Goal: Information Seeking & Learning: Learn about a topic

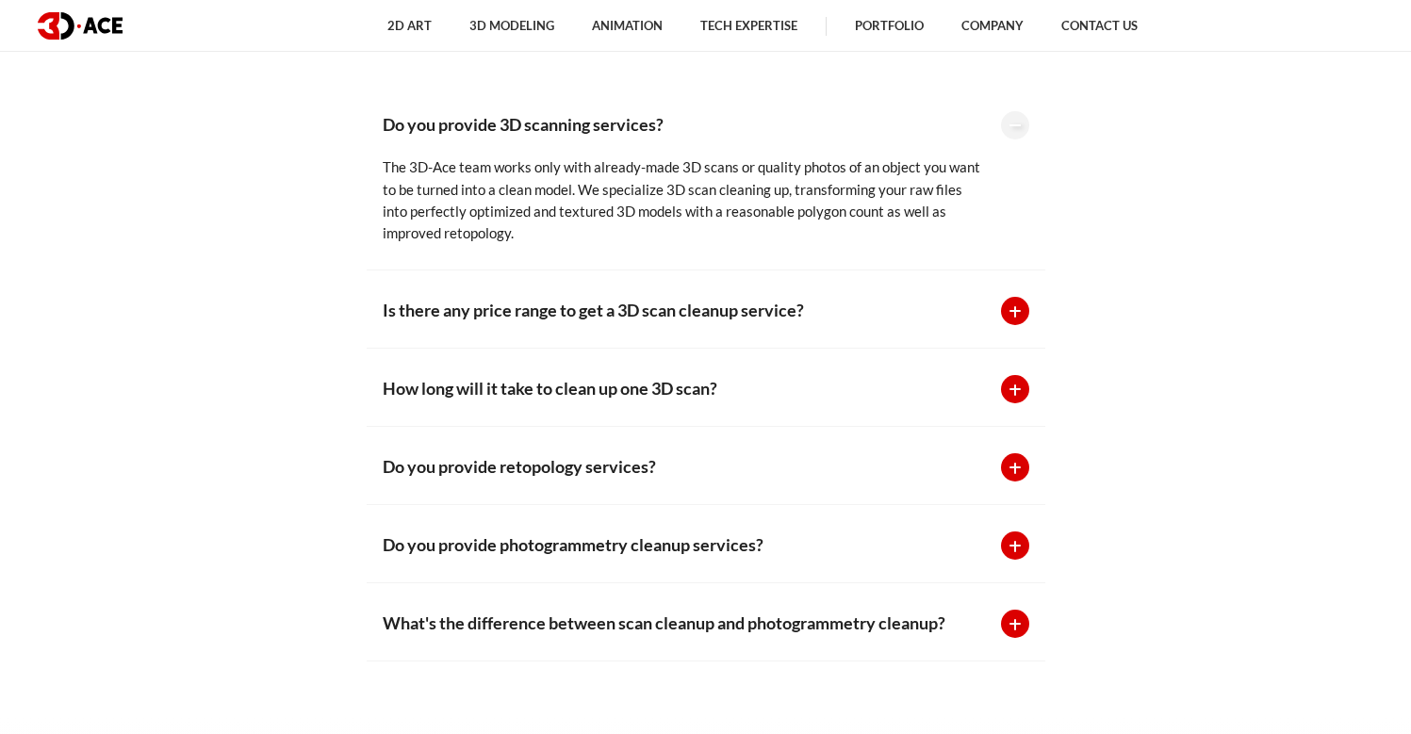
scroll to position [4472, 0]
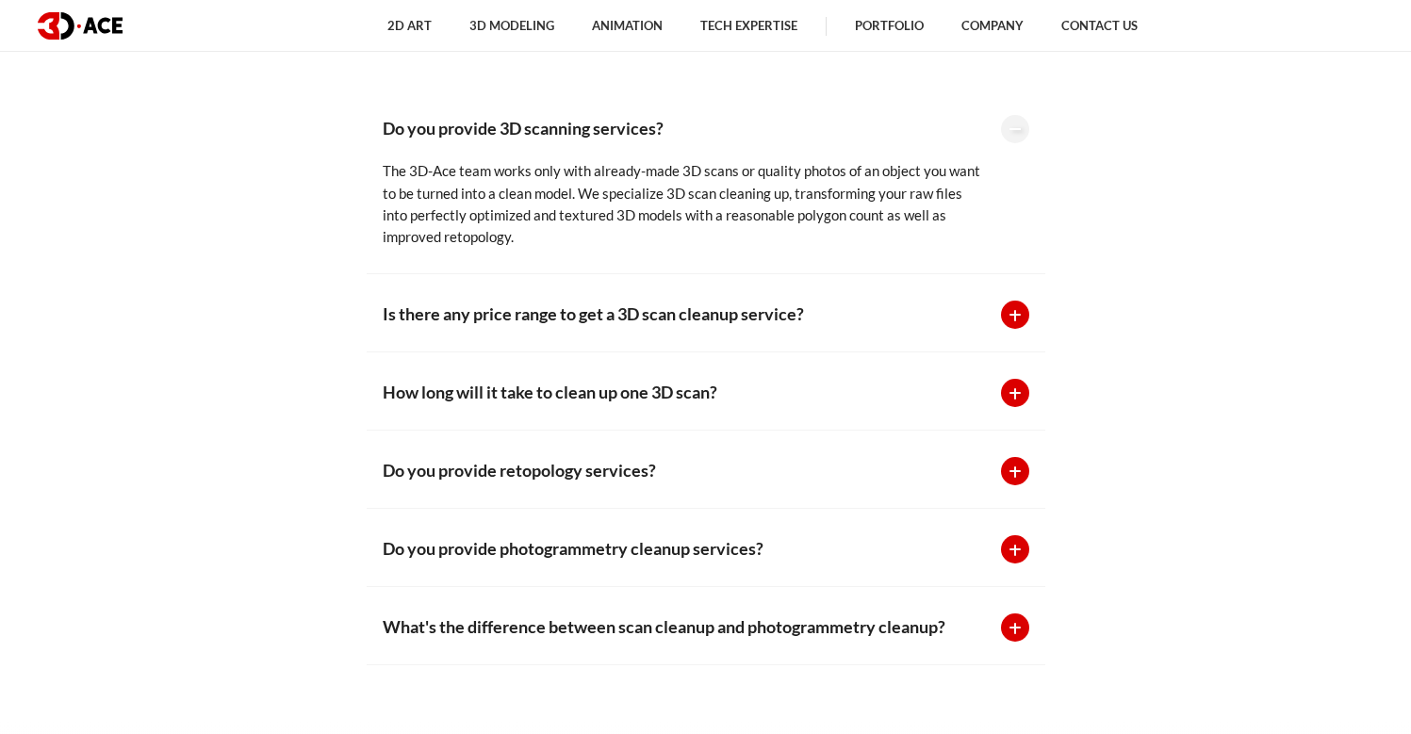
click at [1014, 301] on div at bounding box center [1015, 315] width 28 height 28
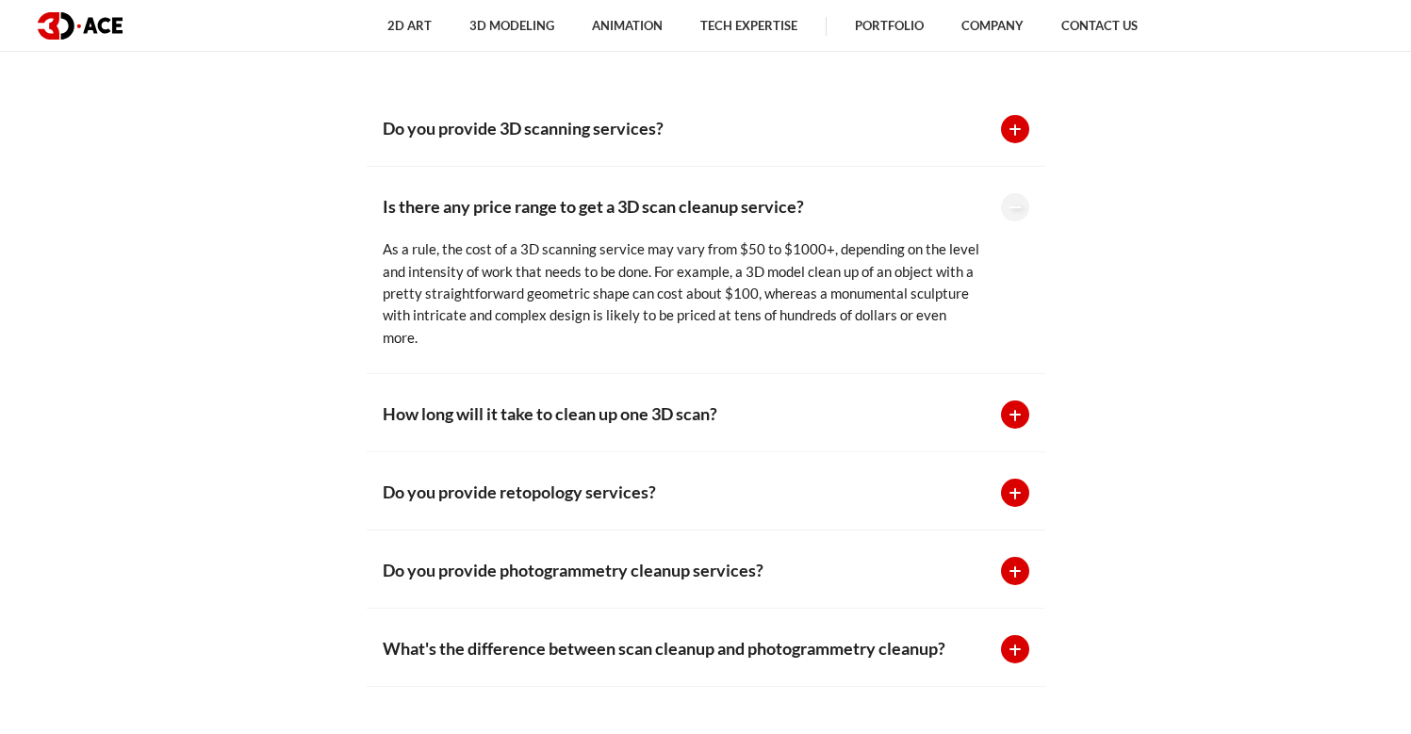
click at [1015, 203] on div at bounding box center [1015, 207] width 28 height 28
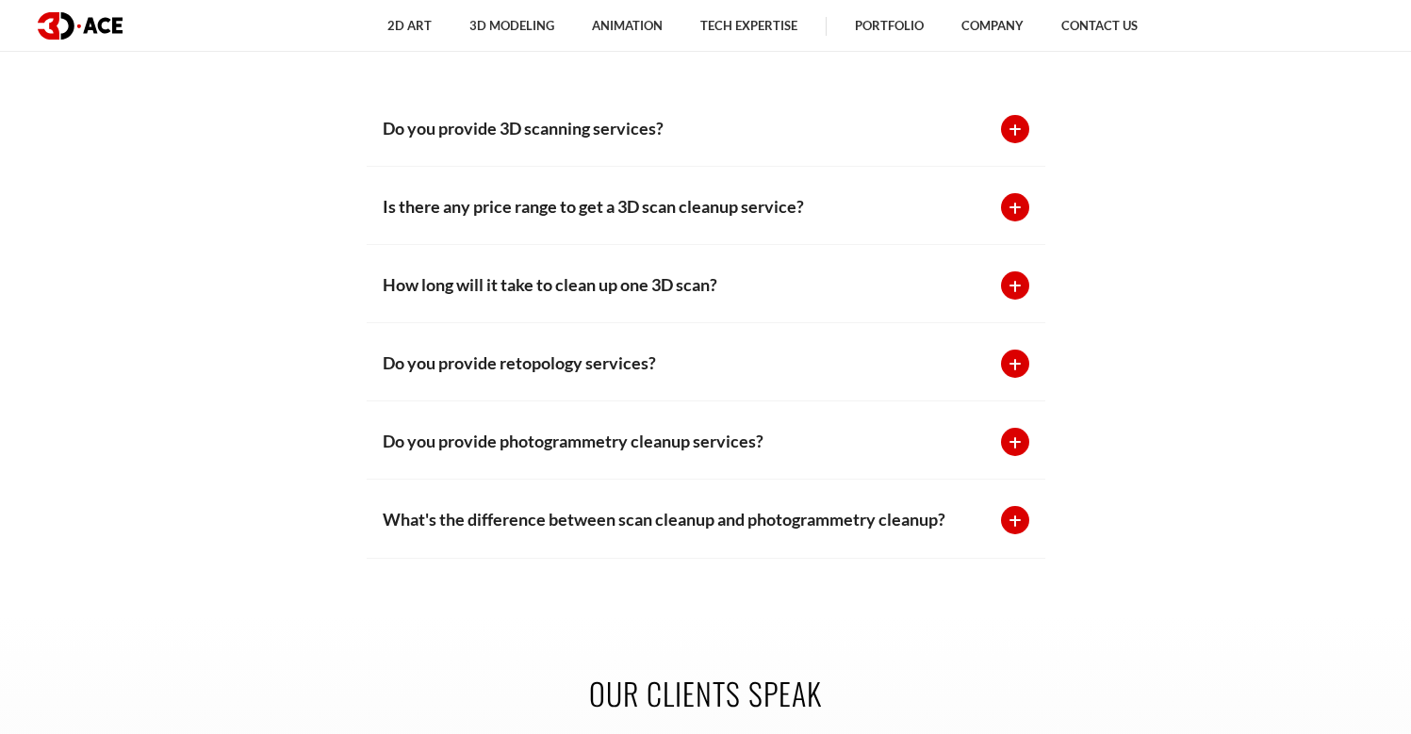
click at [1012, 275] on div at bounding box center [1015, 286] width 28 height 28
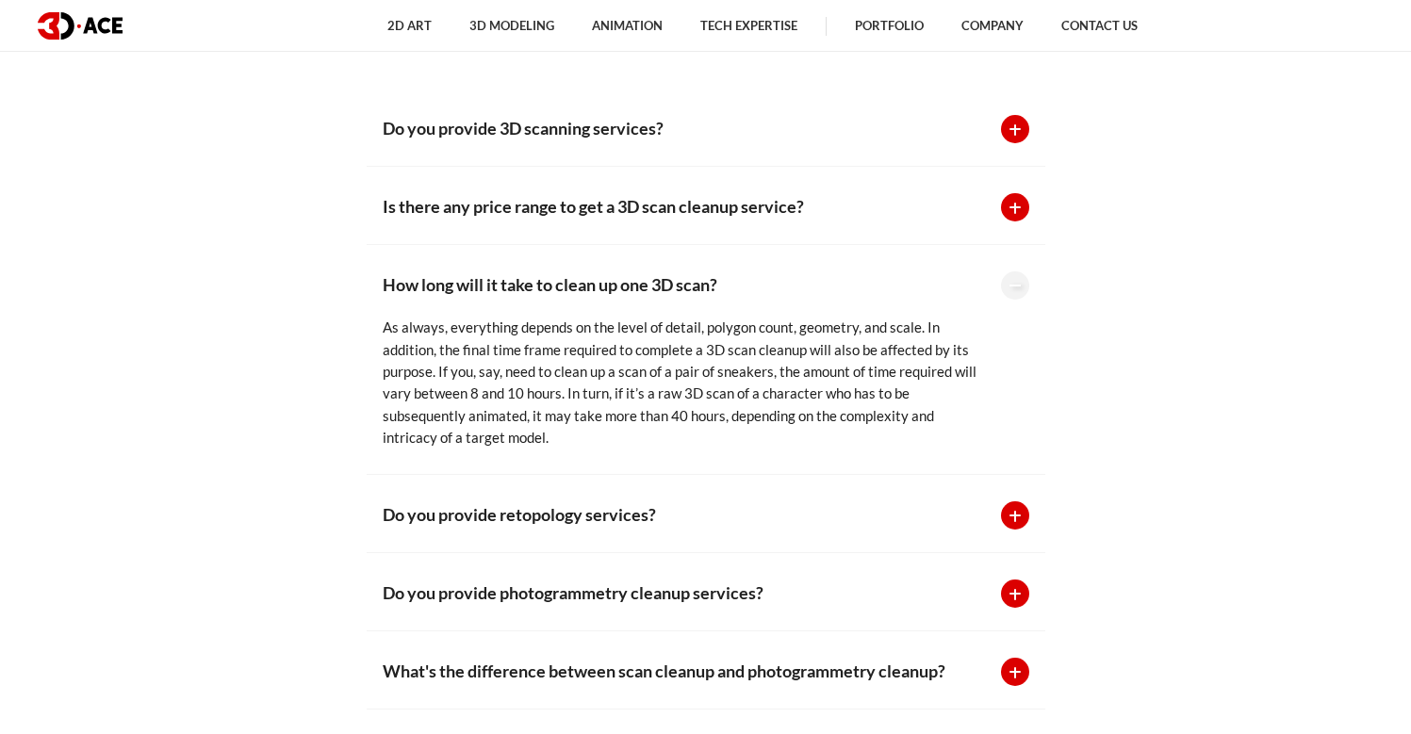
click at [1014, 274] on div at bounding box center [1015, 286] width 28 height 28
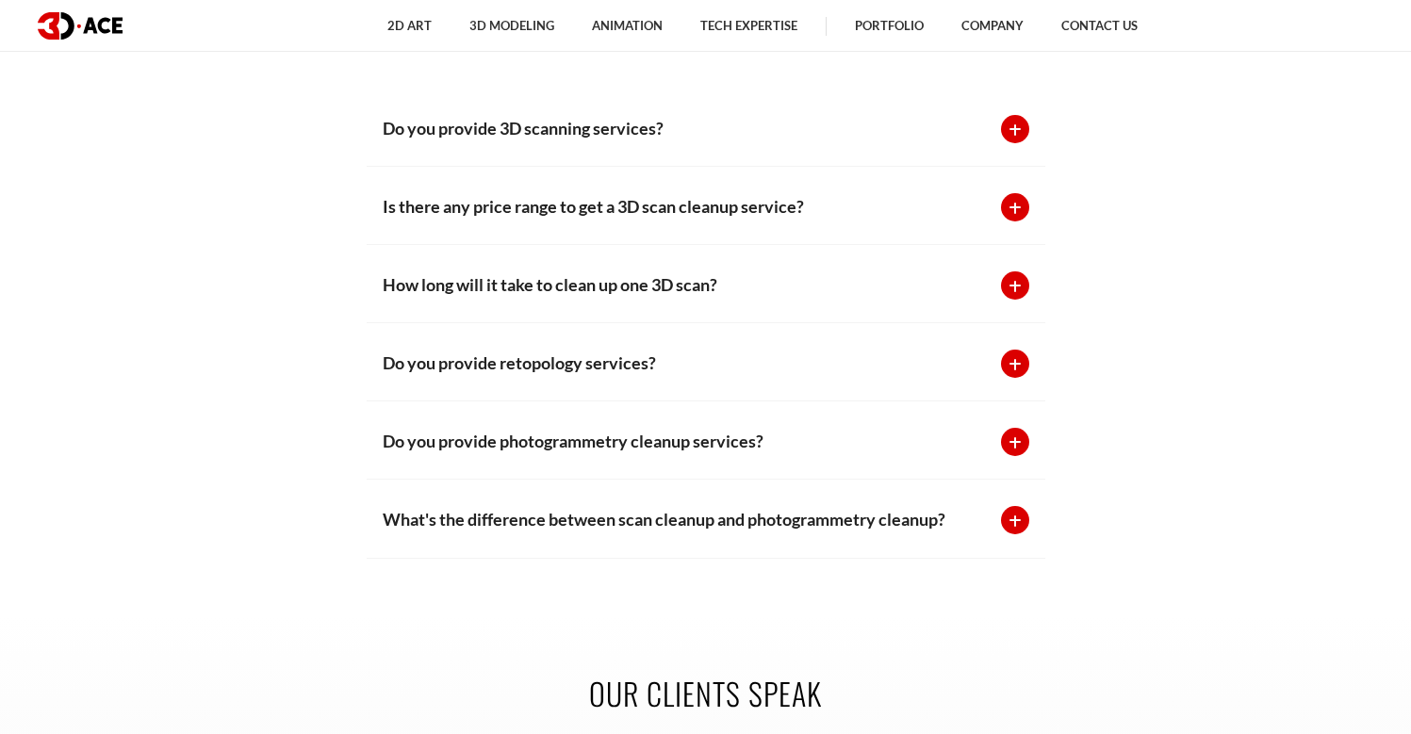
click at [1009, 355] on div at bounding box center [1015, 364] width 28 height 28
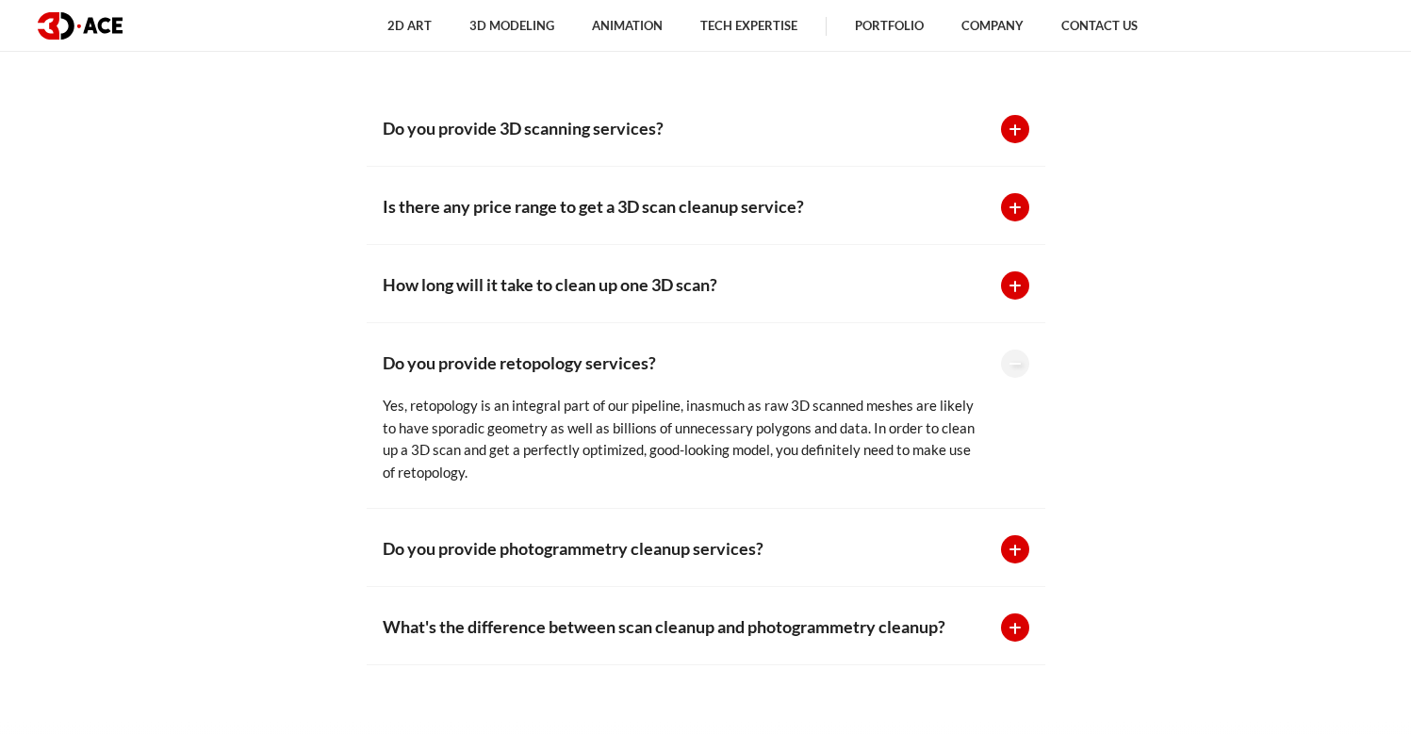
click at [1010, 354] on div at bounding box center [1015, 364] width 28 height 28
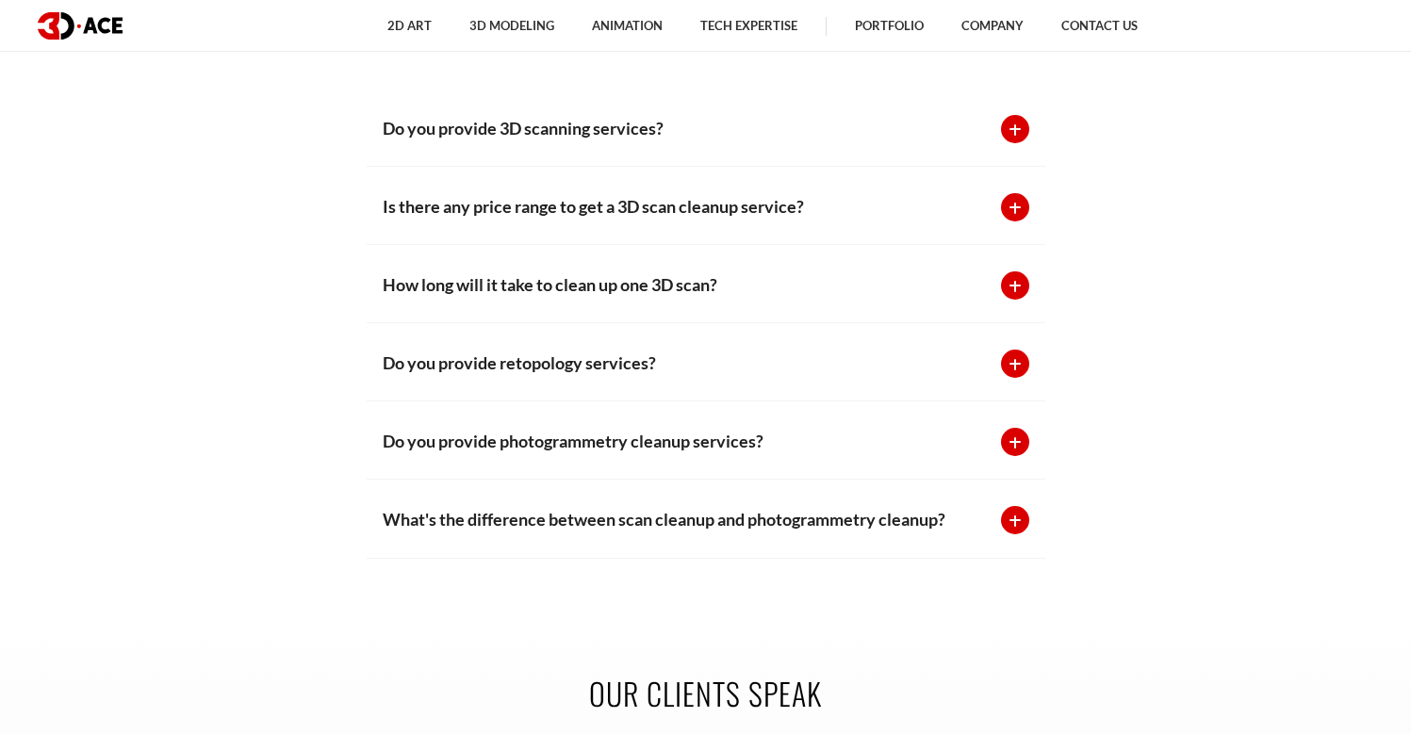
click at [1015, 431] on div at bounding box center [1015, 442] width 28 height 28
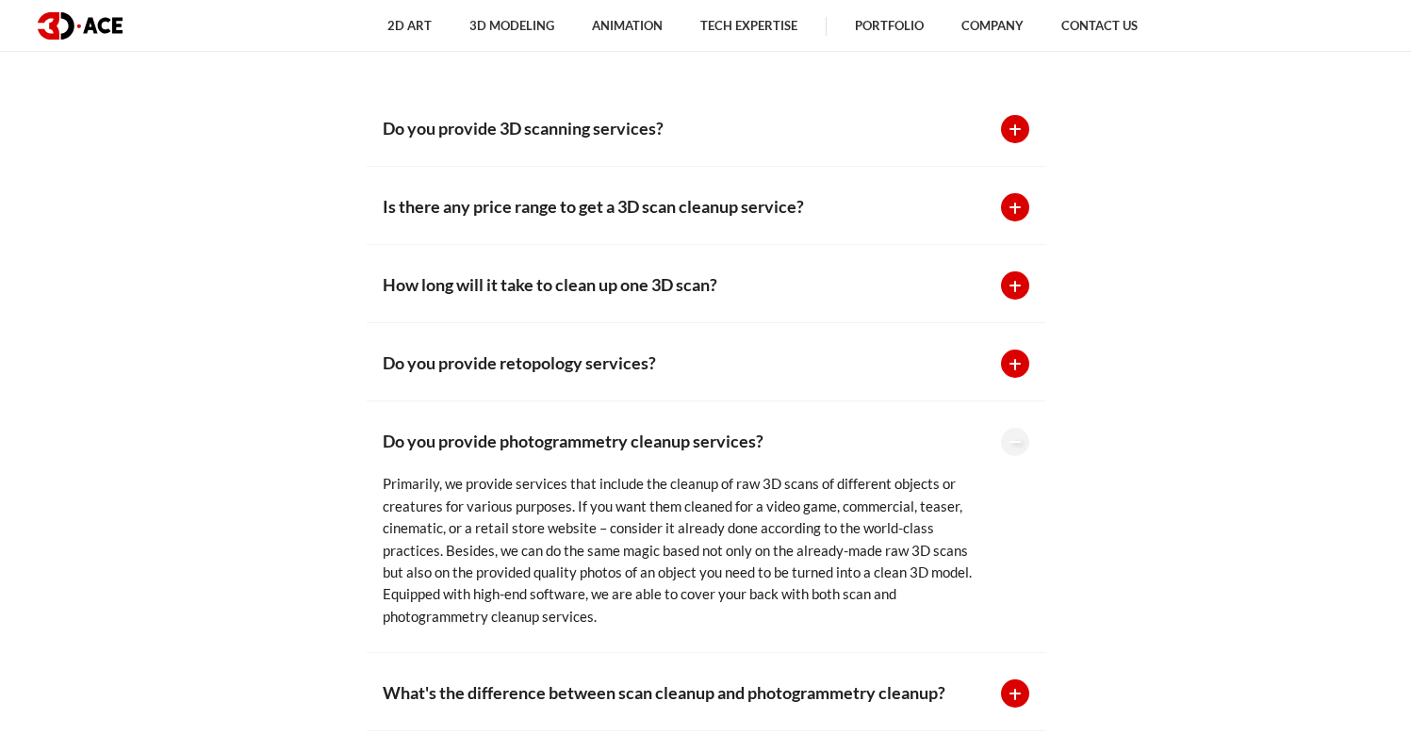
click at [1015, 431] on div at bounding box center [1015, 442] width 28 height 28
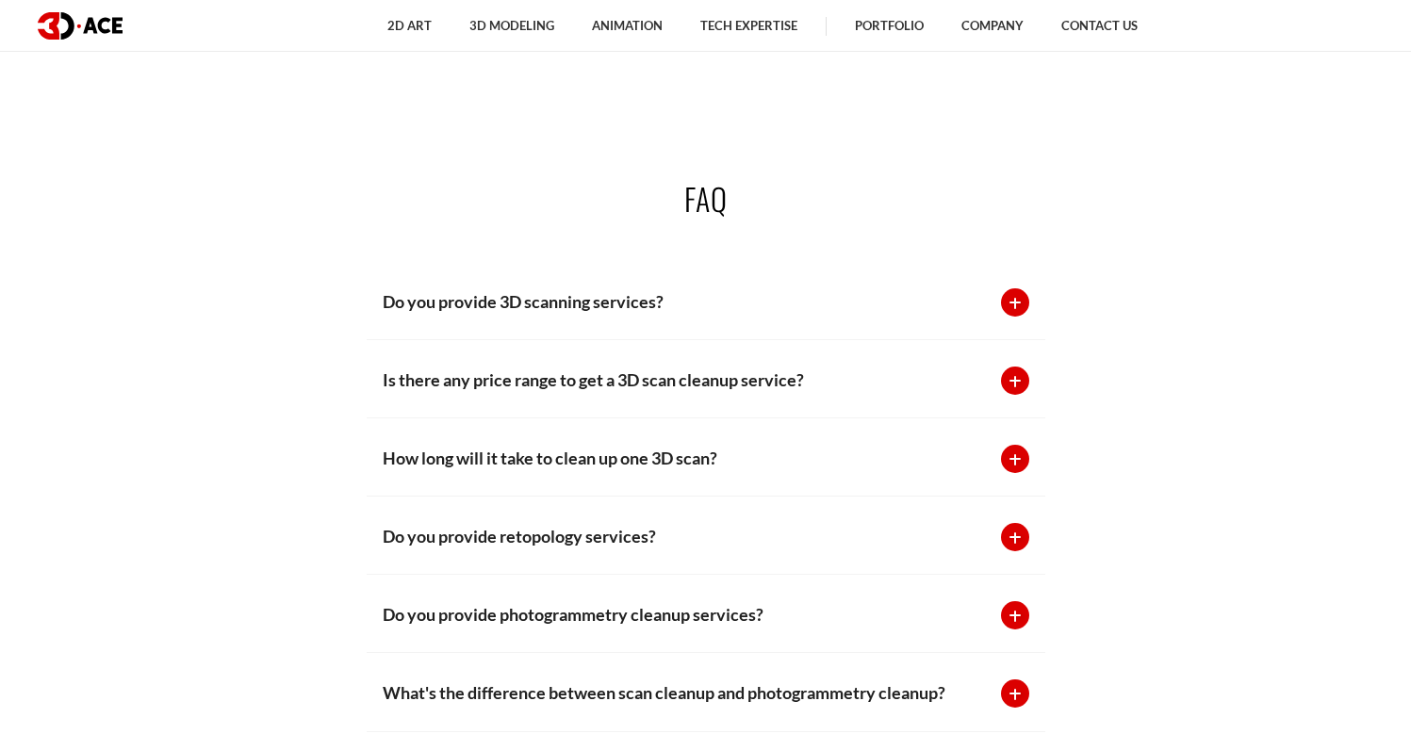
scroll to position [4451, 0]
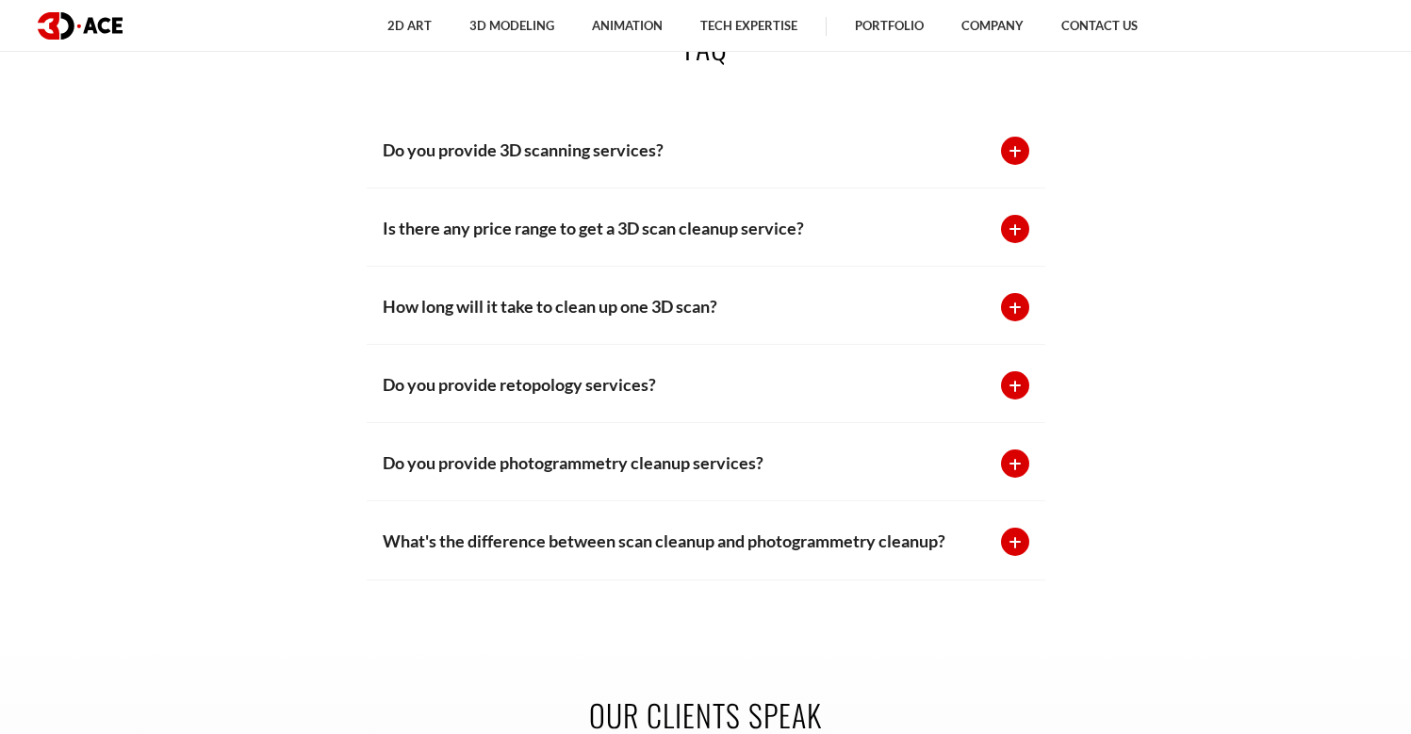
click at [1016, 537] on div at bounding box center [1015, 542] width 28 height 28
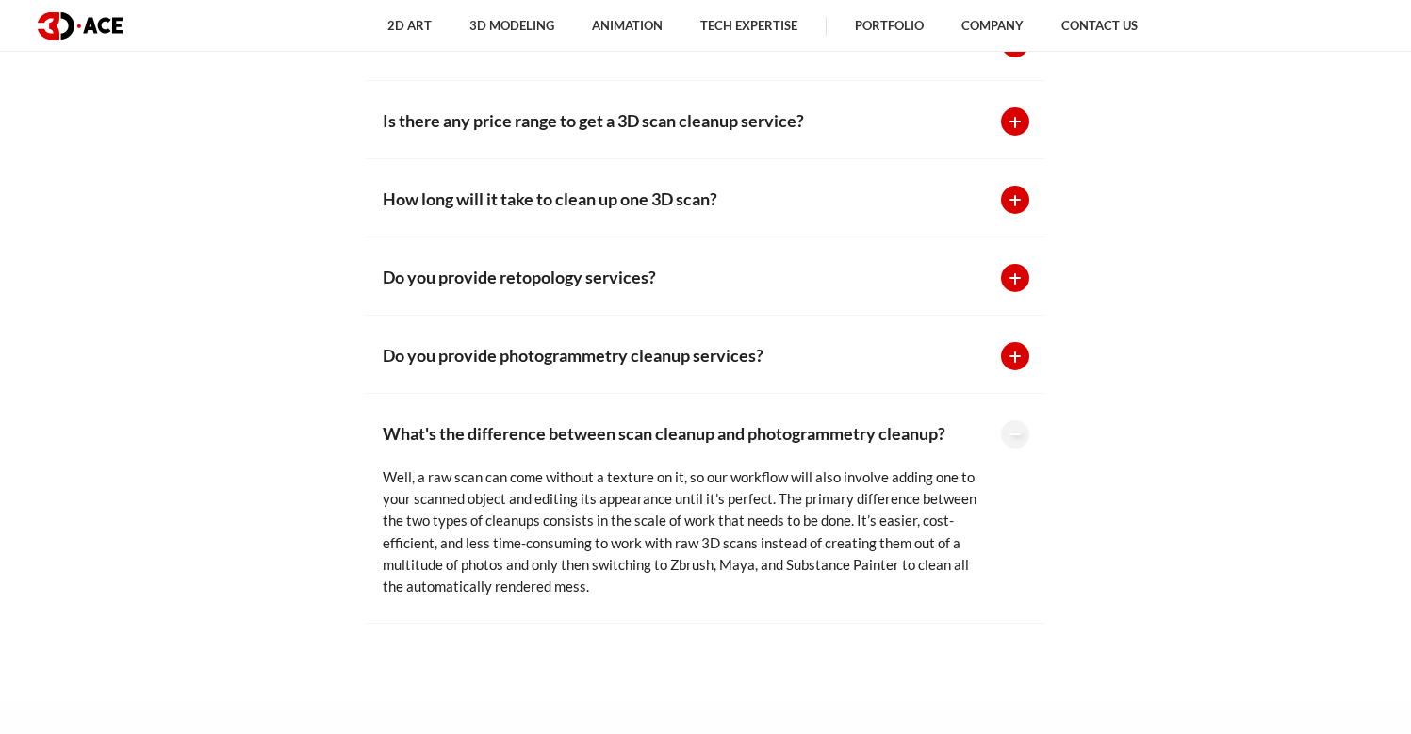
scroll to position [4554, 0]
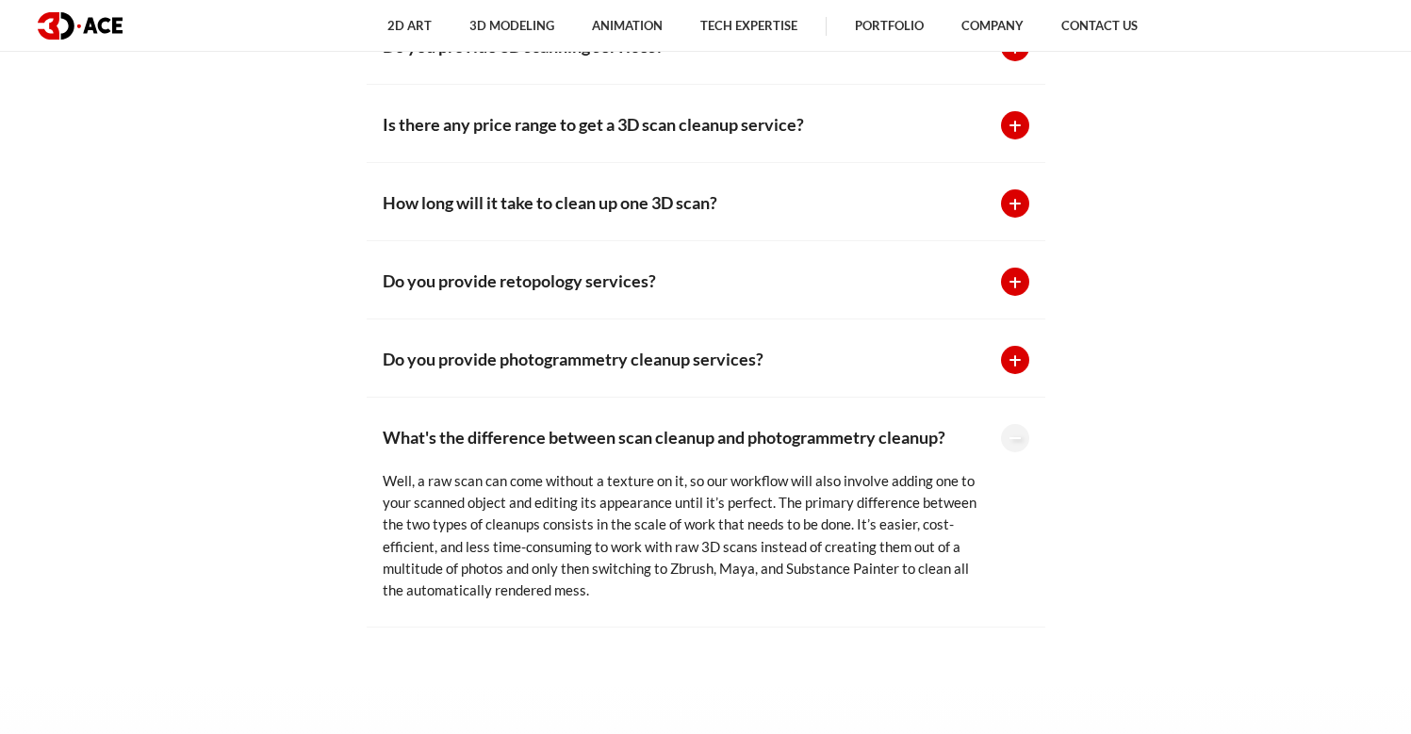
drag, startPoint x: 596, startPoint y: 582, endPoint x: 403, endPoint y: 402, distance: 263.5
click at [402, 404] on div "What's the difference between scan cleanup and photogrammetry cleanup? Well, a …" at bounding box center [706, 512] width 679 height 229
copy div "What's the difference between scan cleanup and photogrammetry cleanup? Well, a …"
click at [1341, 321] on section "FAQ Do you provide 3D scanning services? The 3D-Ace team works only with alread…" at bounding box center [705, 274] width 1411 height 819
click at [1019, 424] on div at bounding box center [1015, 438] width 28 height 28
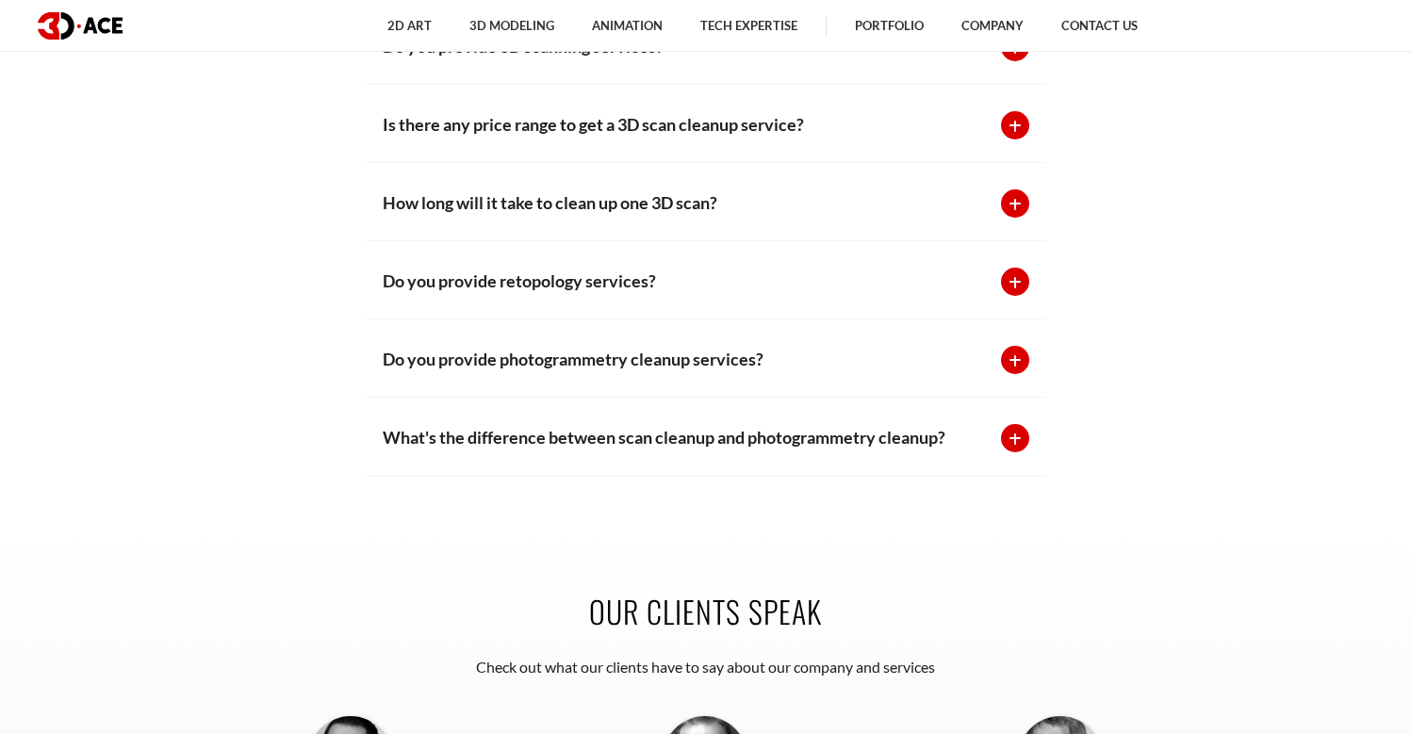
click at [1011, 352] on div at bounding box center [1015, 360] width 28 height 28
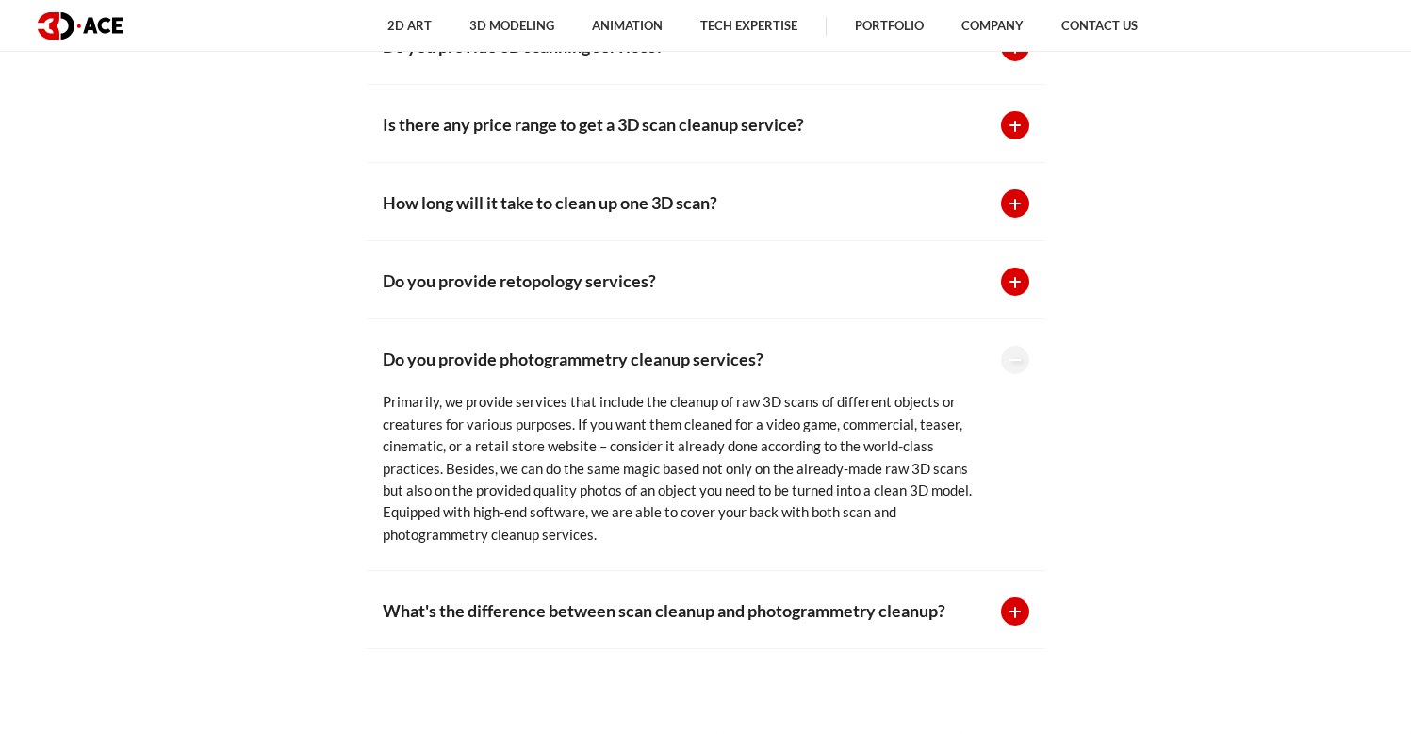
click at [1018, 348] on div at bounding box center [1015, 360] width 28 height 28
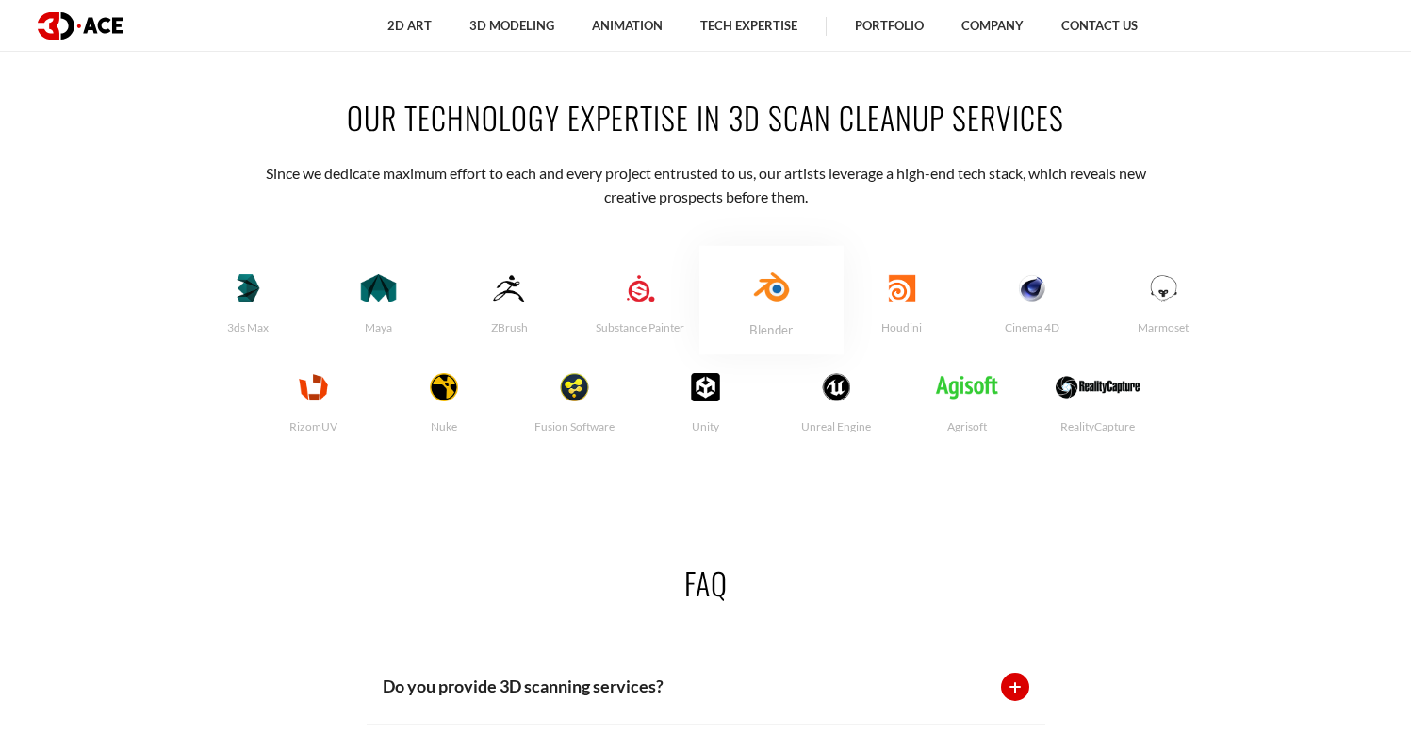
scroll to position [3787, 0]
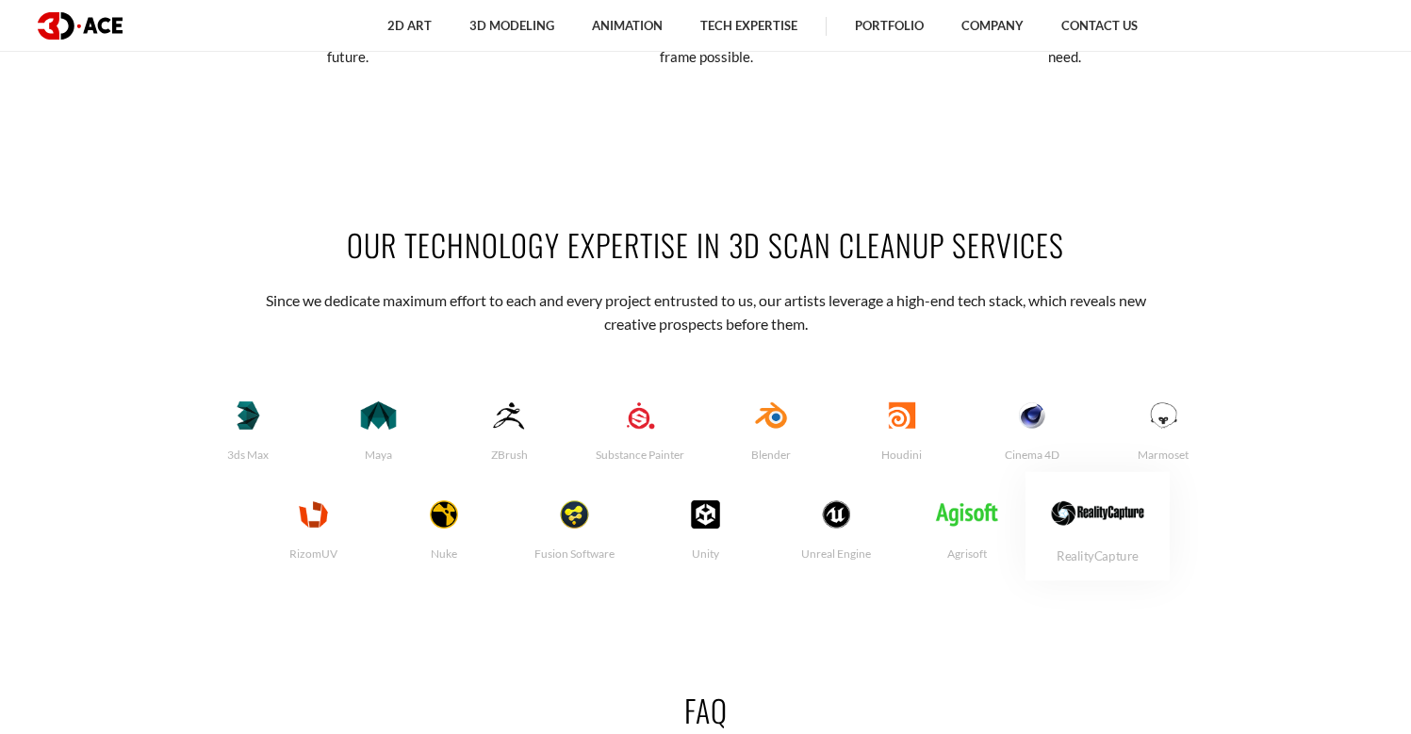
click at [1087, 502] on img at bounding box center [1098, 513] width 92 height 31
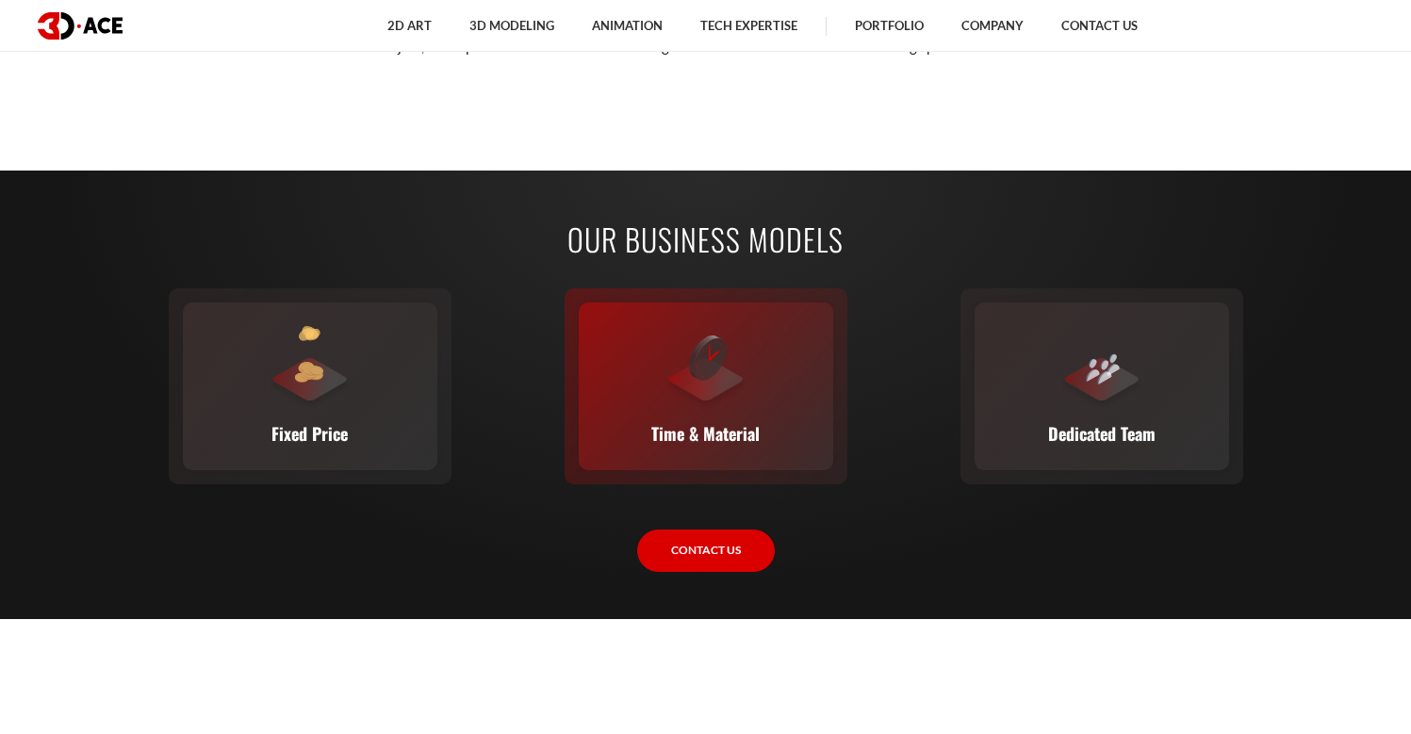
scroll to position [2595, 0]
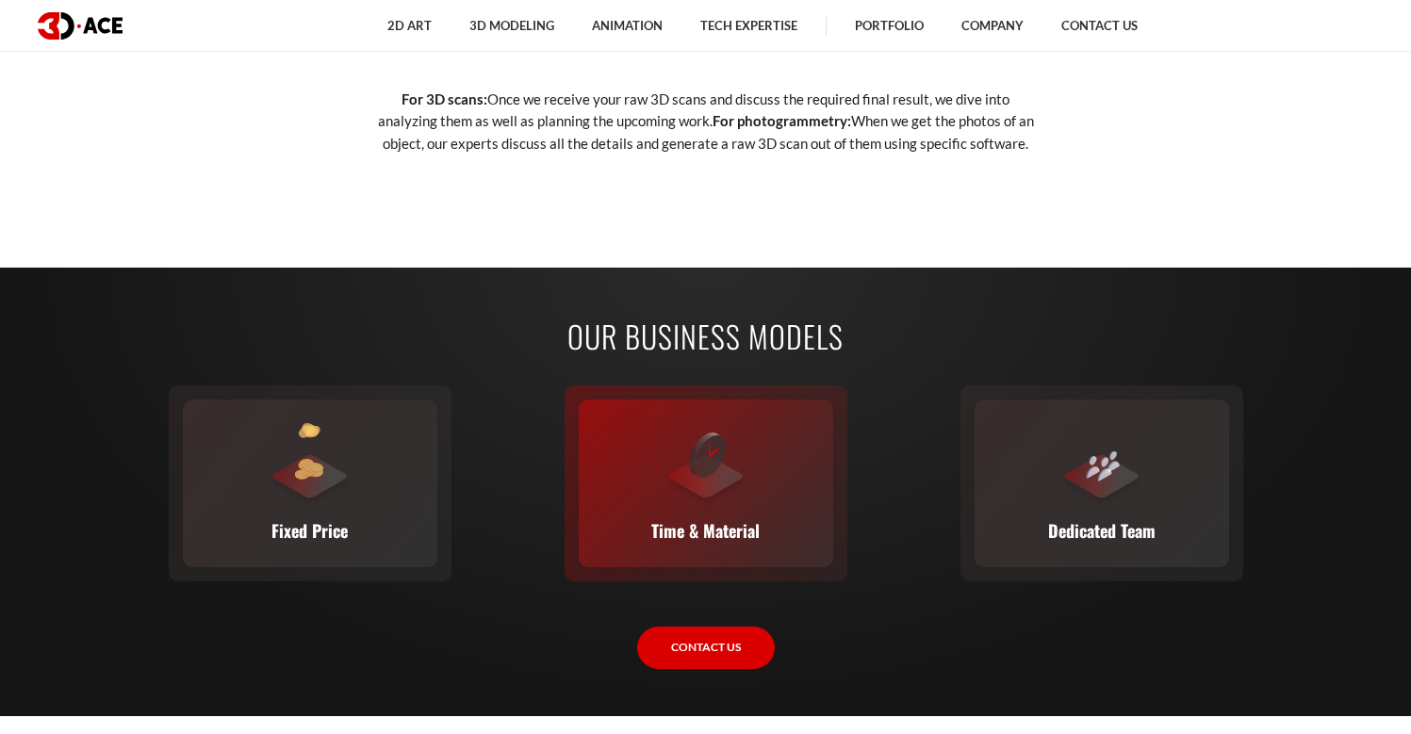
click at [635, 449] on div "Time & Material This flexible model calculates cost based on time and material …" at bounding box center [706, 484] width 255 height 168
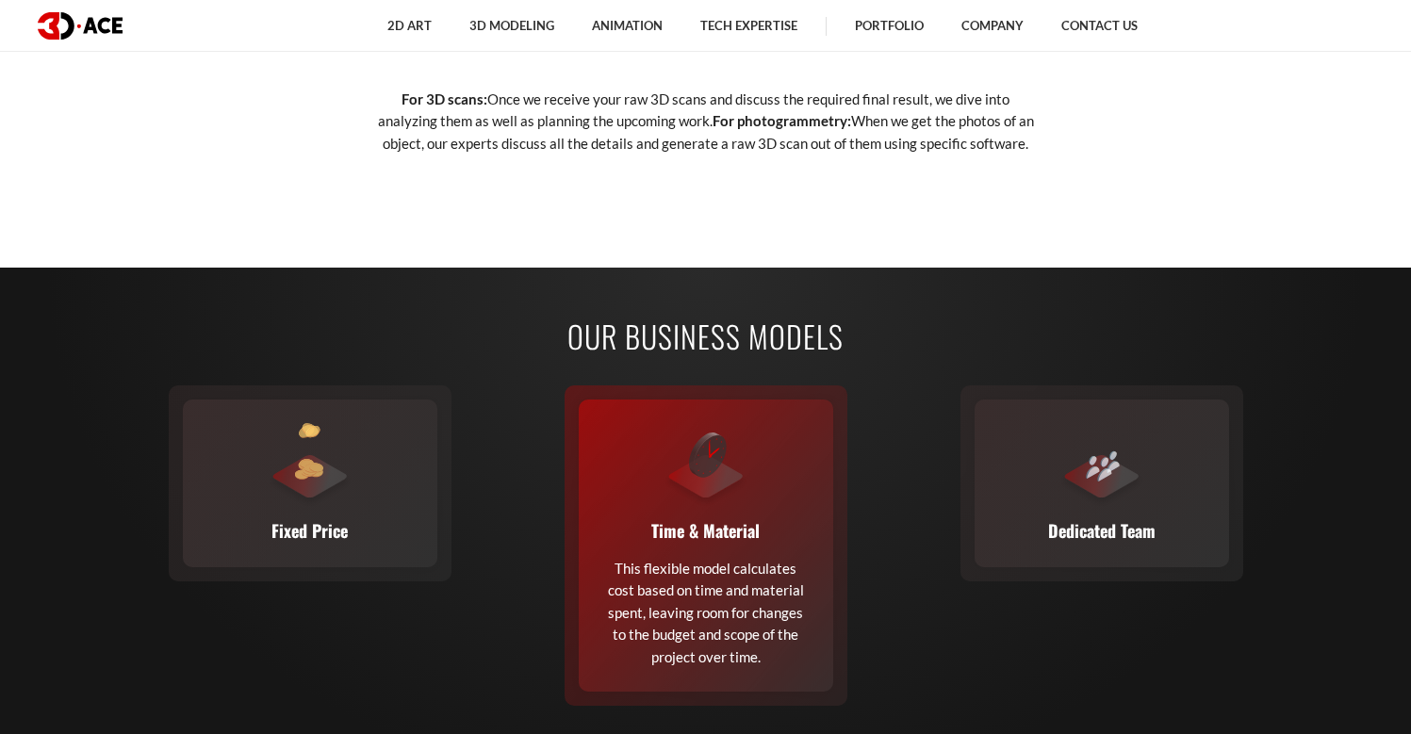
click at [635, 442] on div "Time & Material This flexible model calculates cost based on time and material …" at bounding box center [706, 546] width 255 height 292
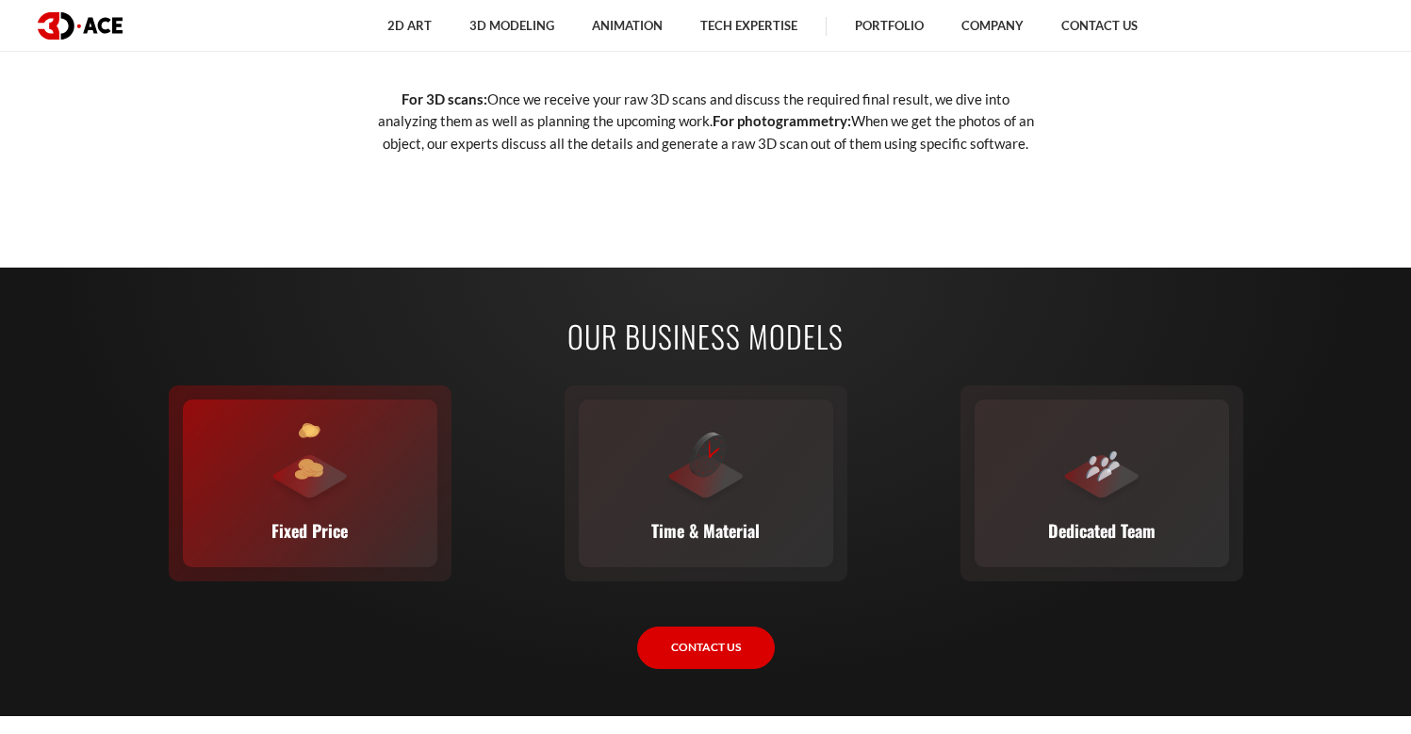
click at [387, 480] on div "Fixed Price You set the budget, we stick to it. The full scope, requirements, t…" at bounding box center [310, 484] width 255 height 168
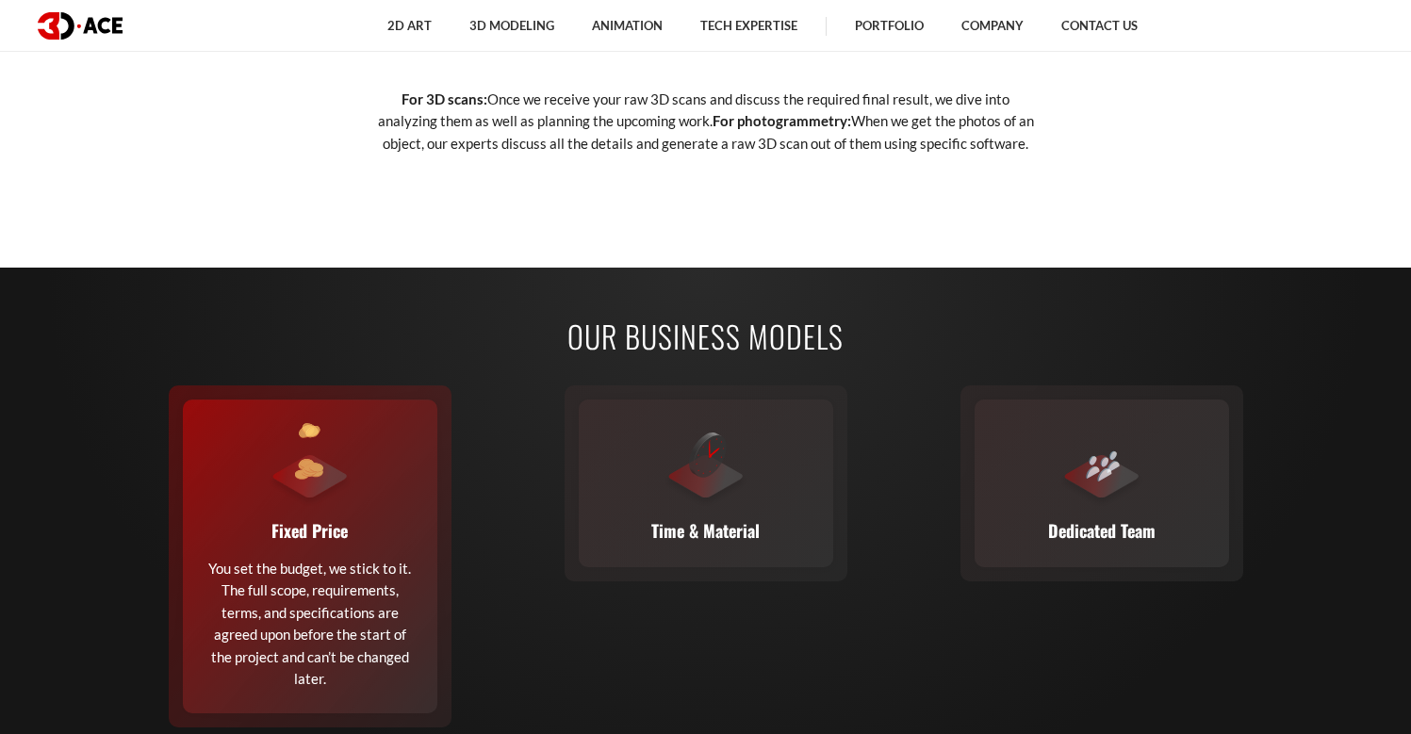
click at [404, 469] on div "Fixed Price You set the budget, we stick to it. The full scope, requirements, t…" at bounding box center [310, 557] width 255 height 314
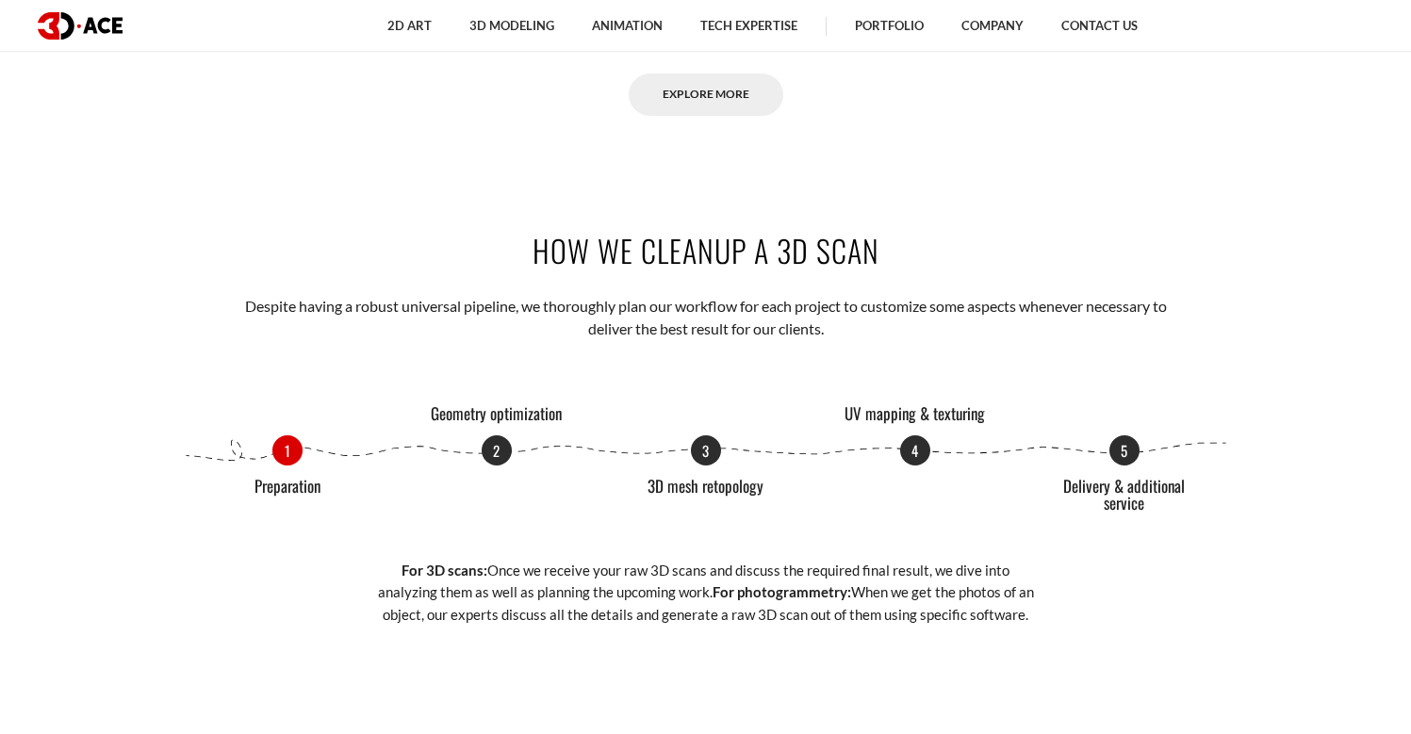
scroll to position [2120, 0]
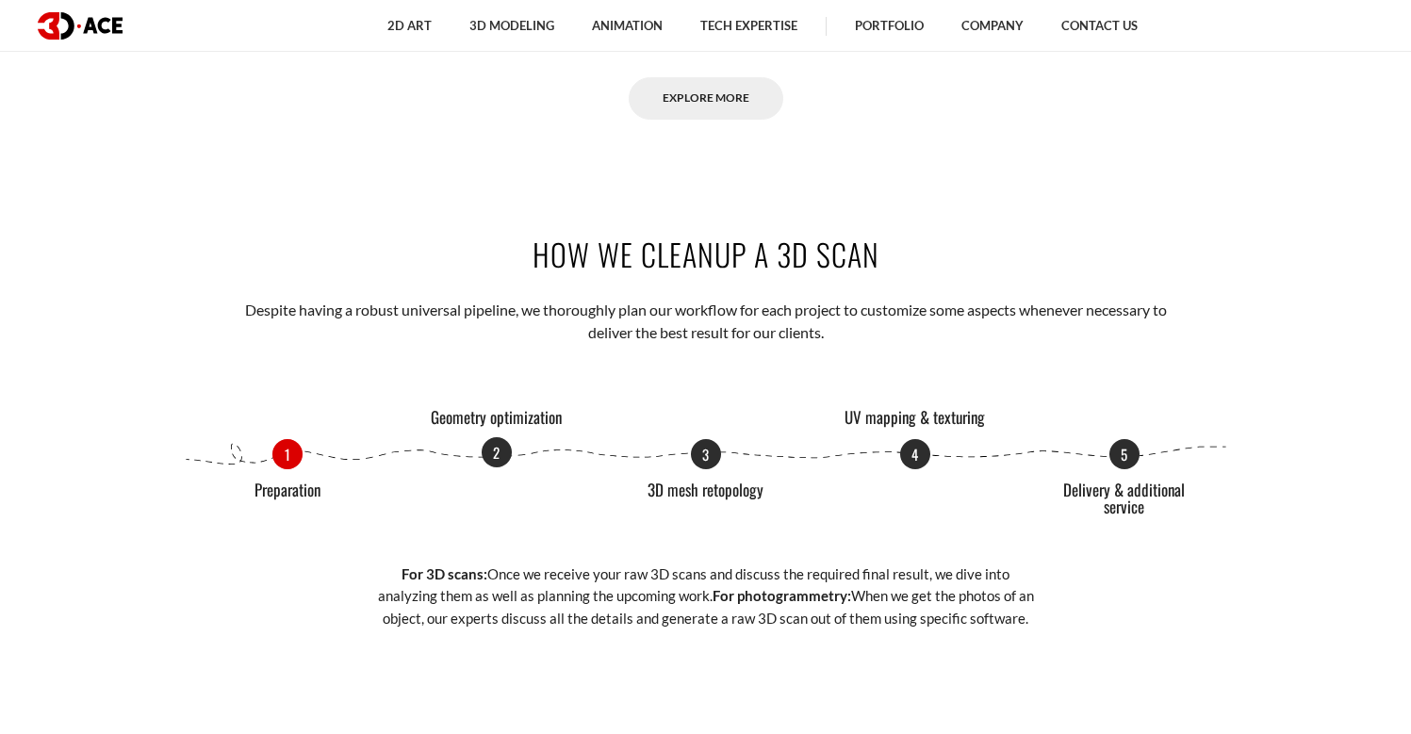
click at [506, 442] on p "2" at bounding box center [497, 452] width 30 height 30
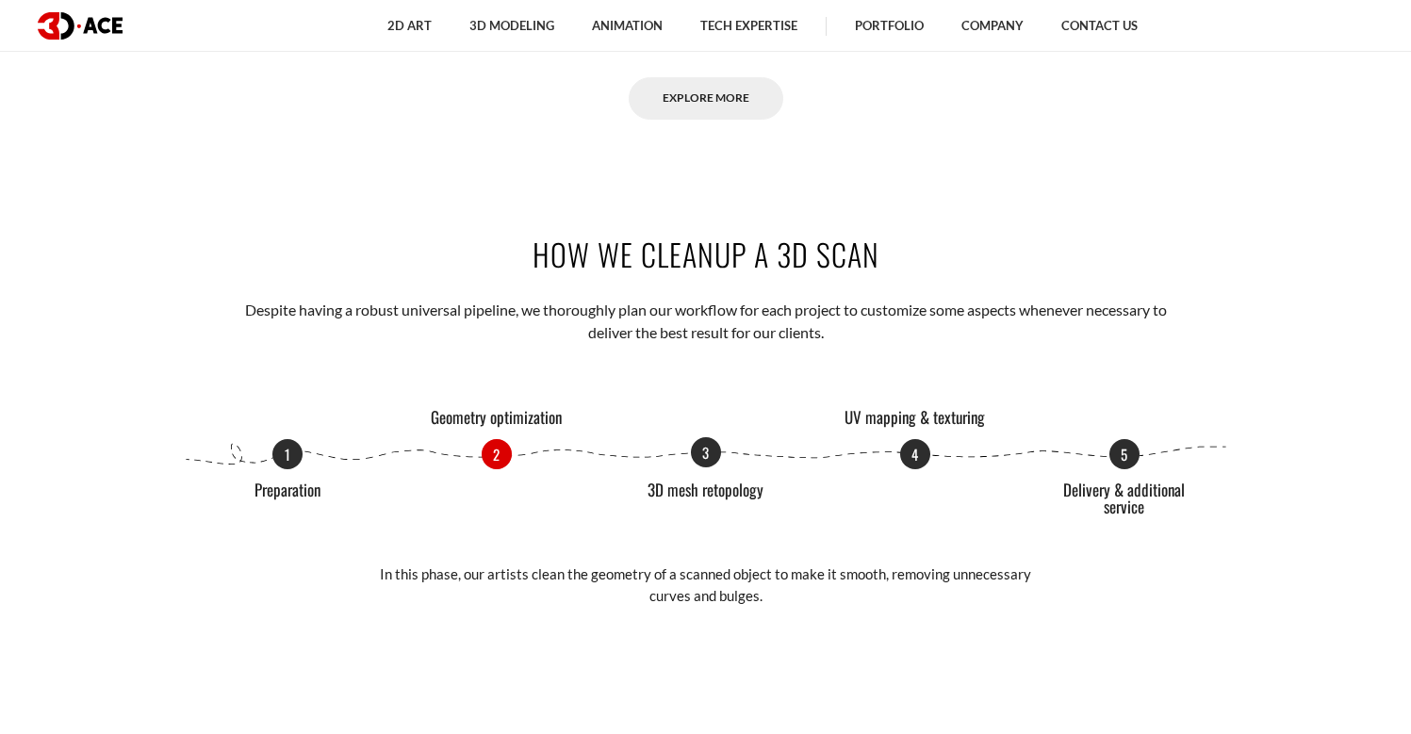
click at [705, 444] on p "3" at bounding box center [706, 452] width 30 height 30
click at [908, 449] on p "4" at bounding box center [915, 452] width 30 height 30
click at [1135, 446] on p "5" at bounding box center [1125, 452] width 30 height 30
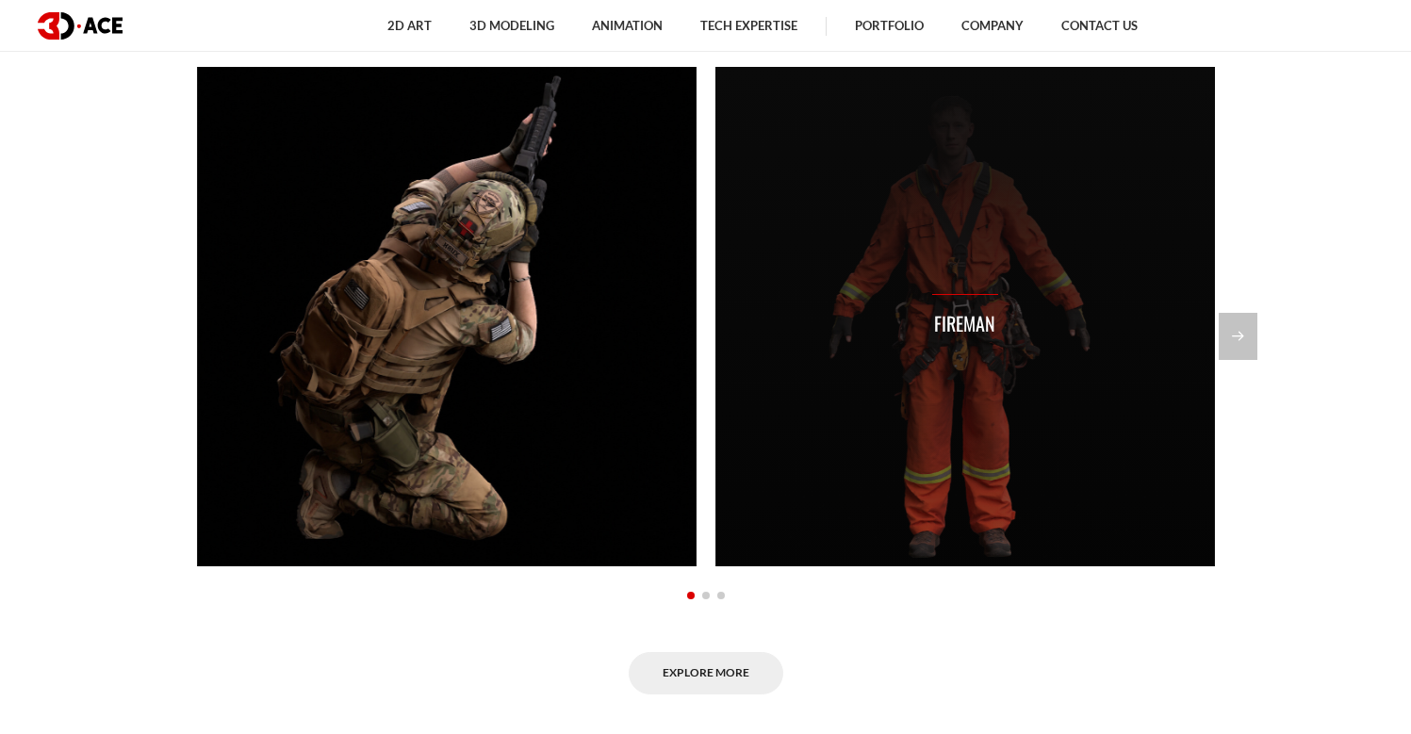
scroll to position [1513, 0]
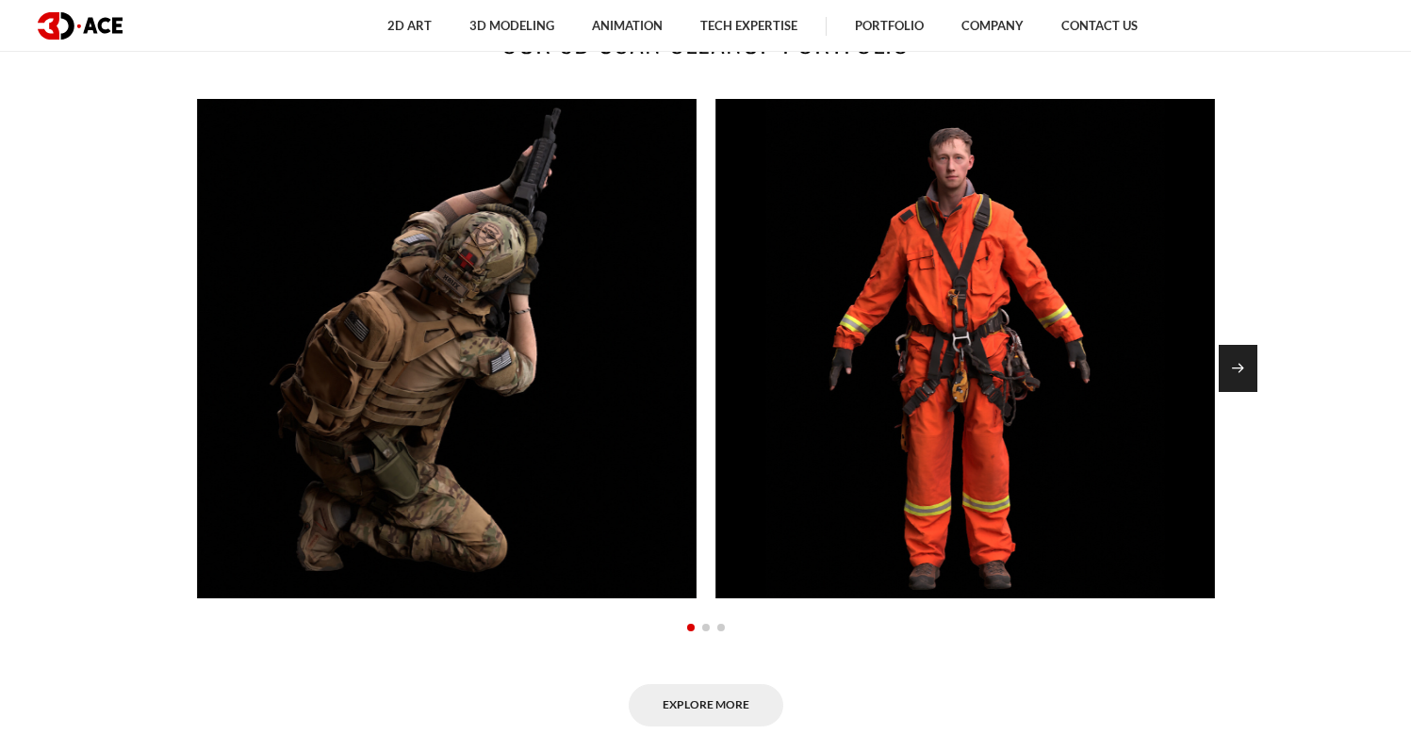
click at [1241, 348] on div "Next slide" at bounding box center [1238, 368] width 39 height 47
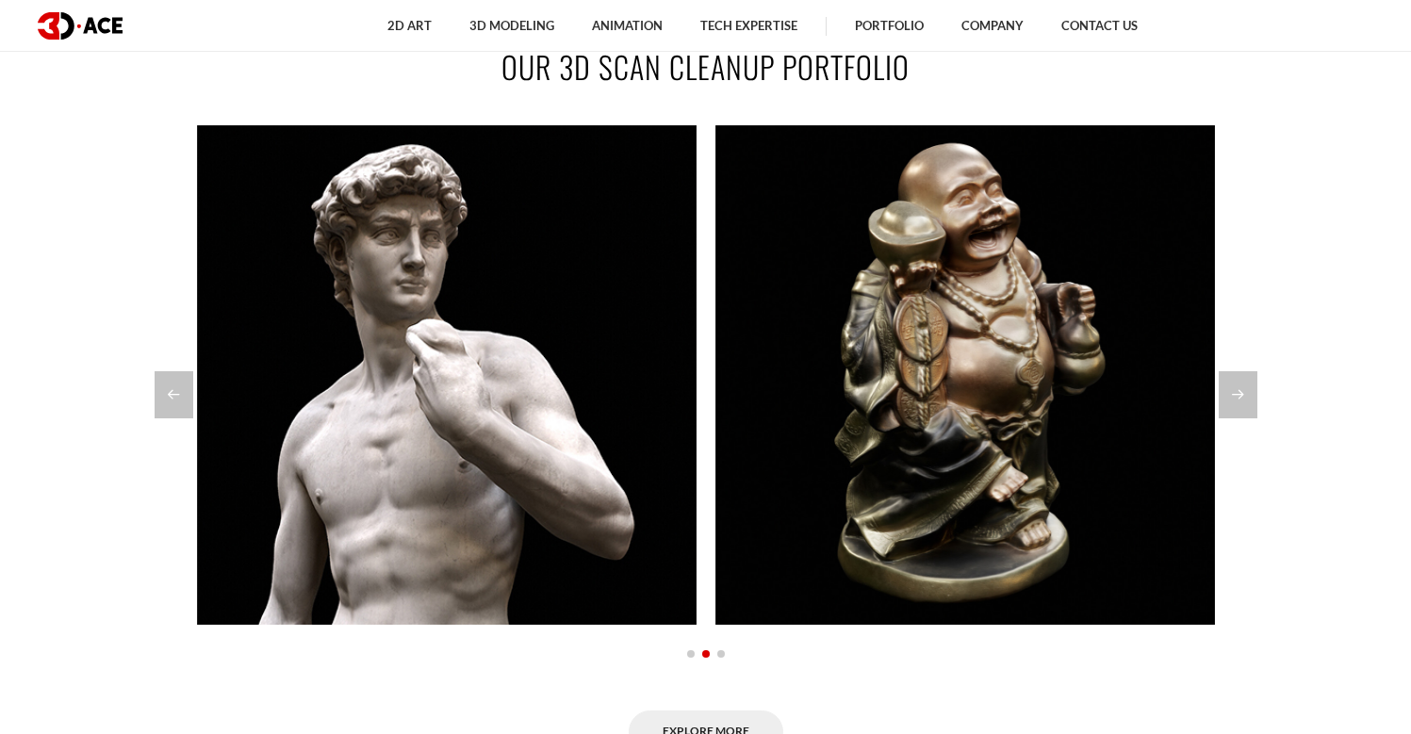
scroll to position [1463, 0]
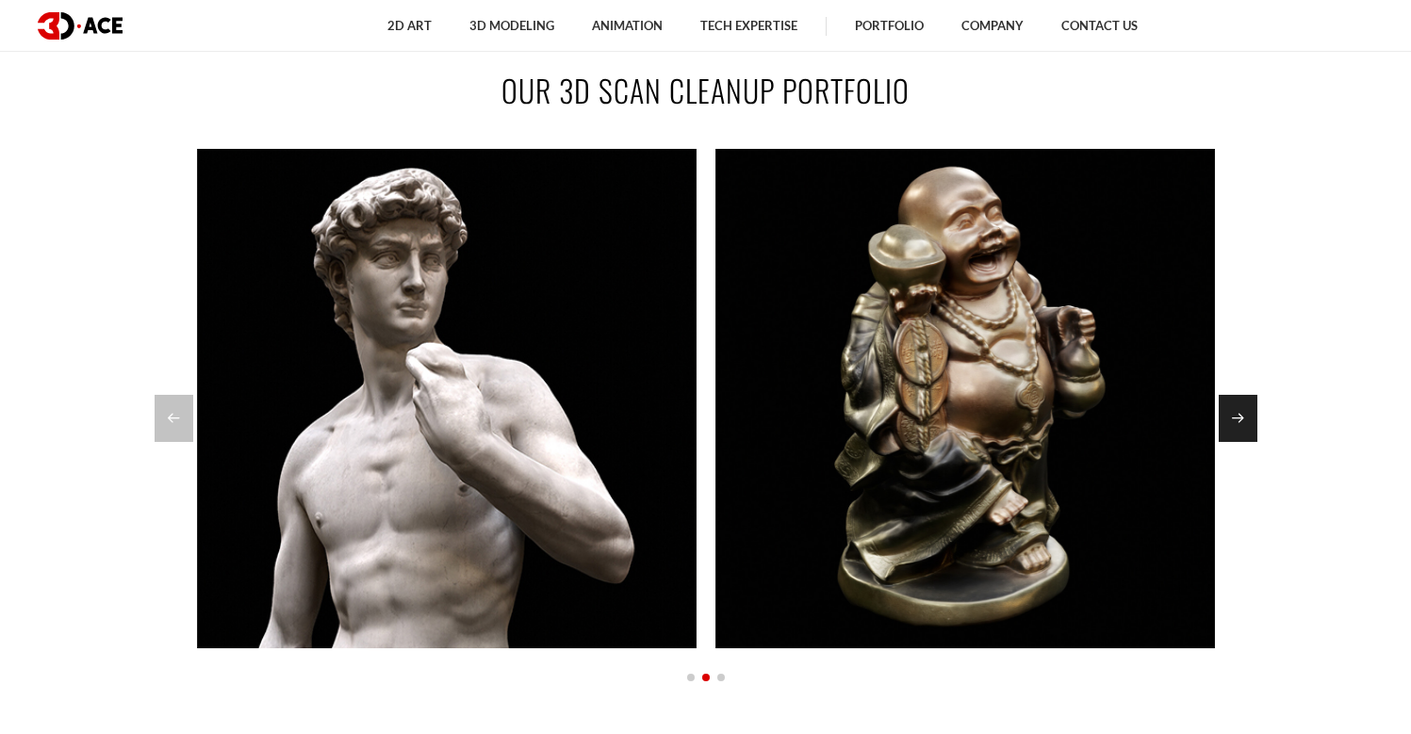
click at [1225, 397] on div "Next slide" at bounding box center [1238, 418] width 39 height 47
